Goal: Find specific page/section: Find specific page/section

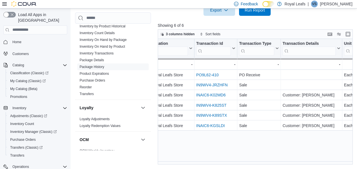
scroll to position [0, 153]
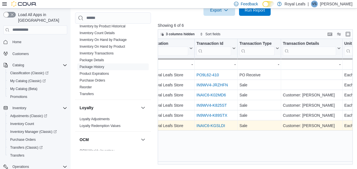
click at [217, 123] on link "INAIC6-KGSLDI" at bounding box center [211, 125] width 29 height 5
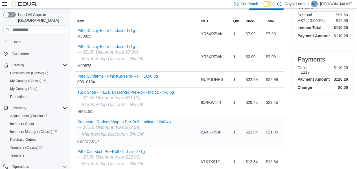
scroll to position [50, 0]
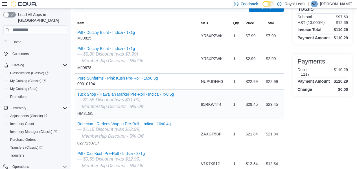
click at [233, 104] on div "1" at bounding box center [237, 104] width 12 height 11
